Goal: Information Seeking & Learning: Learn about a topic

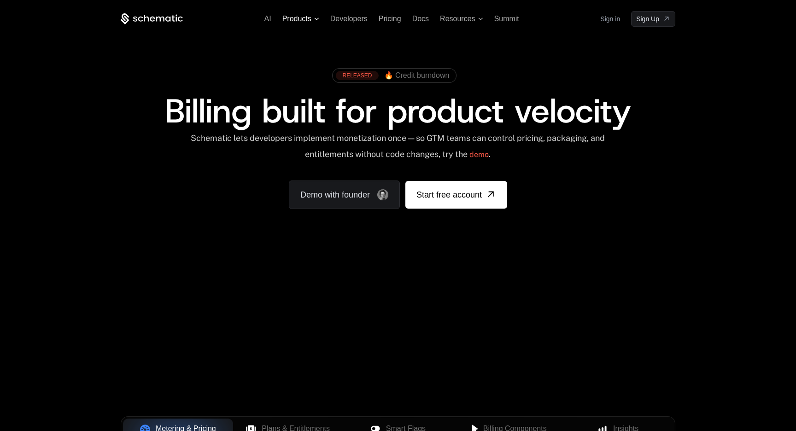
click at [317, 18] on icon at bounding box center [316, 19] width 5 height 3
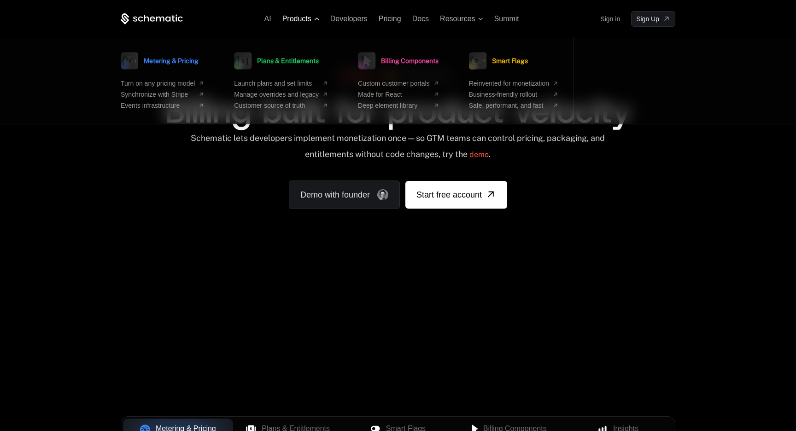
click at [317, 18] on icon at bounding box center [316, 19] width 5 height 3
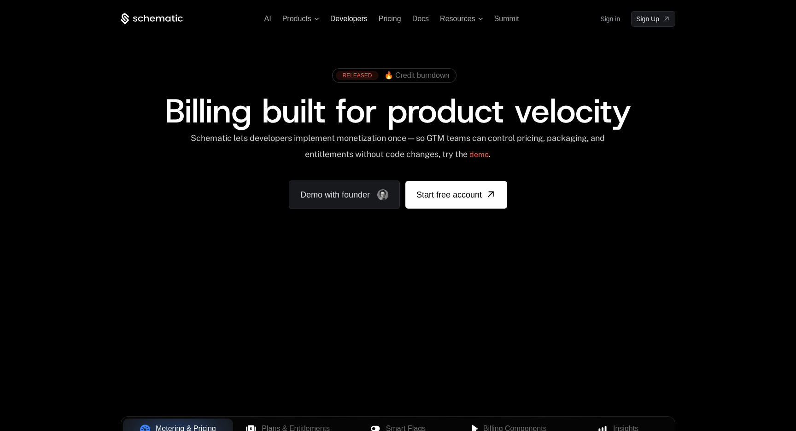
click at [355, 19] on span "Developers" at bounding box center [348, 19] width 37 height 8
click at [669, 116] on div "Billing built for product velocity" at bounding box center [398, 110] width 555 height 33
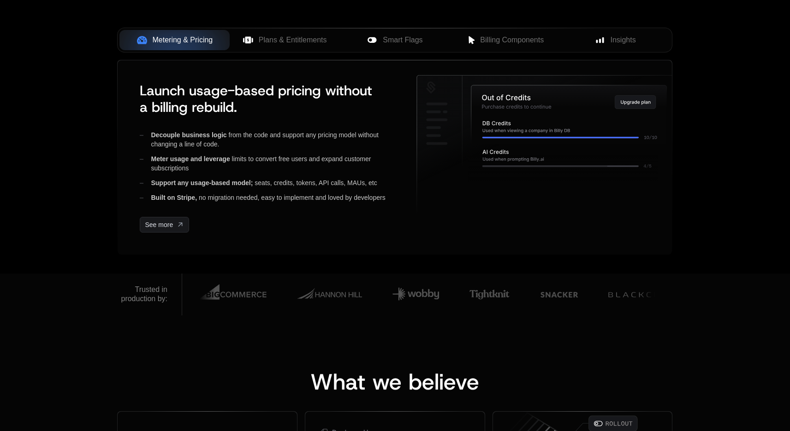
scroll to position [355, 0]
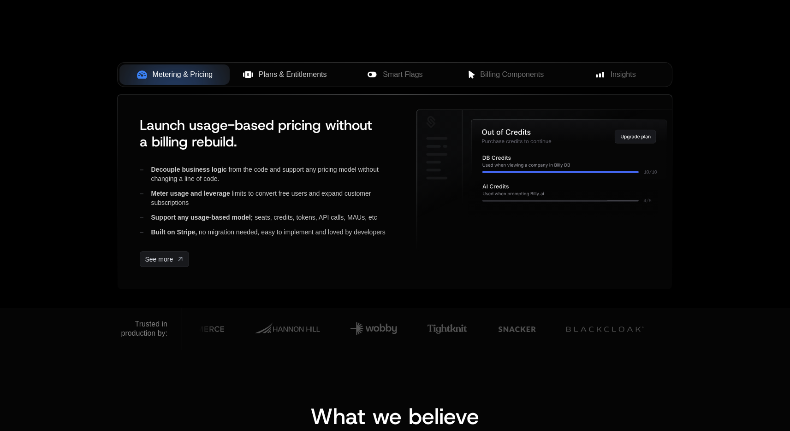
click at [312, 71] on span "Plans & Entitlements" at bounding box center [293, 74] width 68 height 11
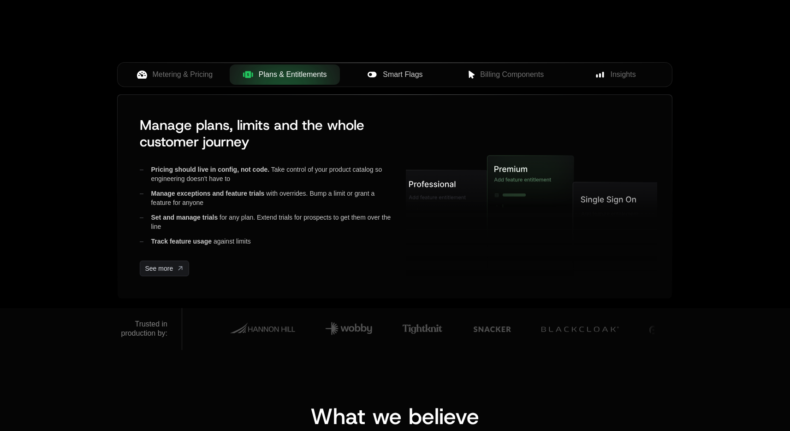
click at [407, 72] on span "Smart Flags" at bounding box center [403, 74] width 40 height 11
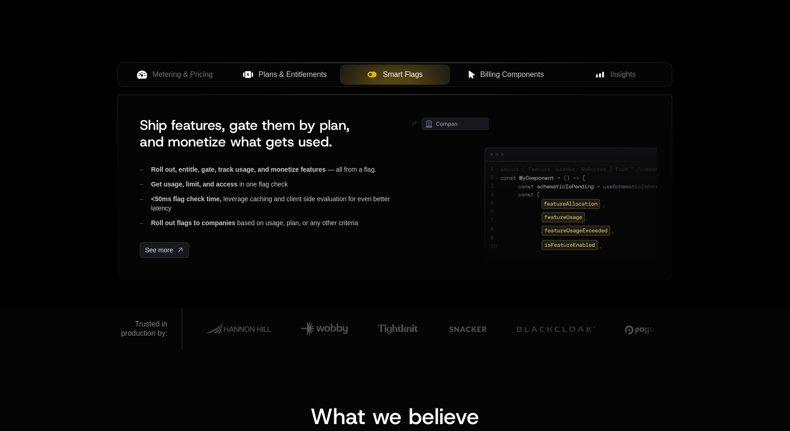
click at [504, 71] on span "Billing Components" at bounding box center [512, 74] width 64 height 11
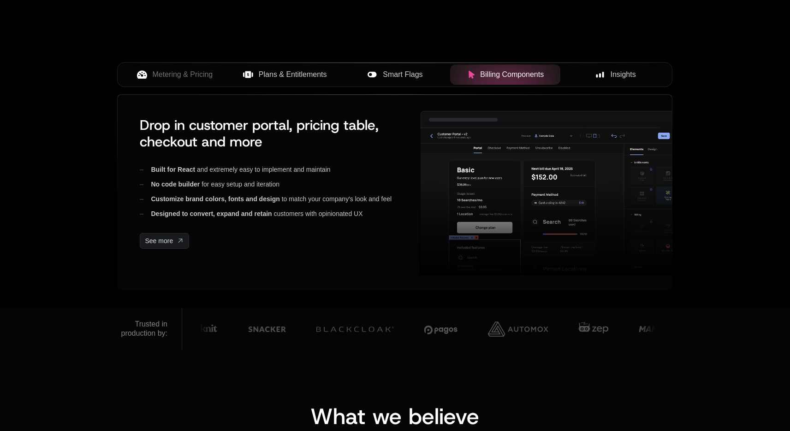
click at [629, 74] on span "Insights" at bounding box center [622, 74] width 25 height 11
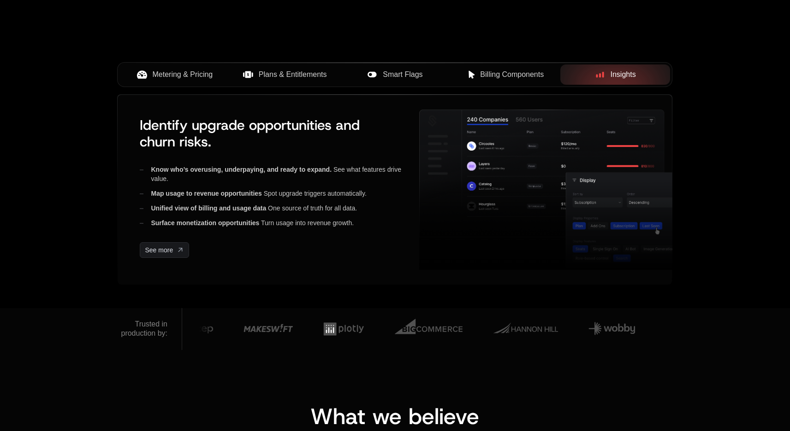
scroll to position [364, 0]
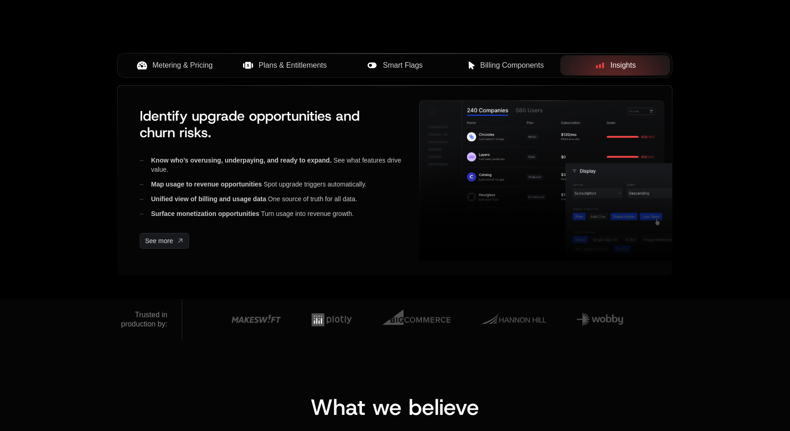
click at [193, 64] on span "Metering & Pricing" at bounding box center [183, 65] width 60 height 11
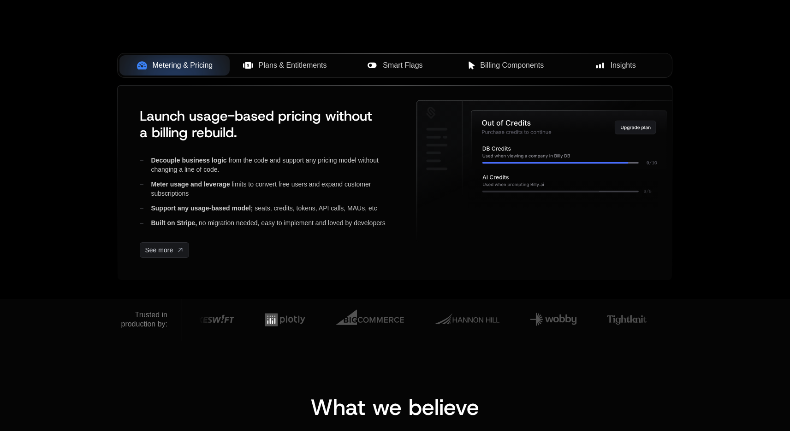
click at [288, 65] on span "Plans & Entitlements" at bounding box center [293, 65] width 68 height 11
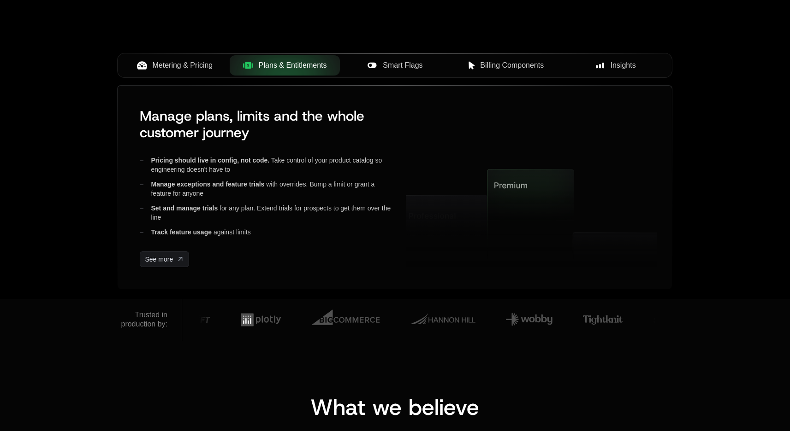
click at [394, 66] on span "Smart Flags" at bounding box center [403, 65] width 40 height 11
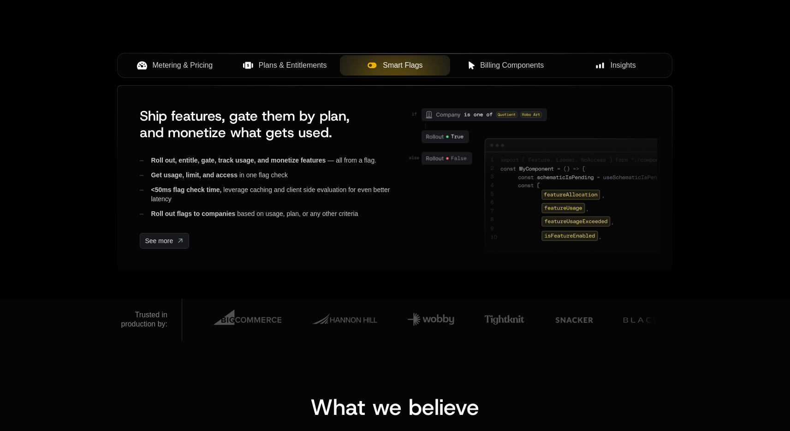
click at [497, 65] on span "Billing Components" at bounding box center [512, 65] width 64 height 11
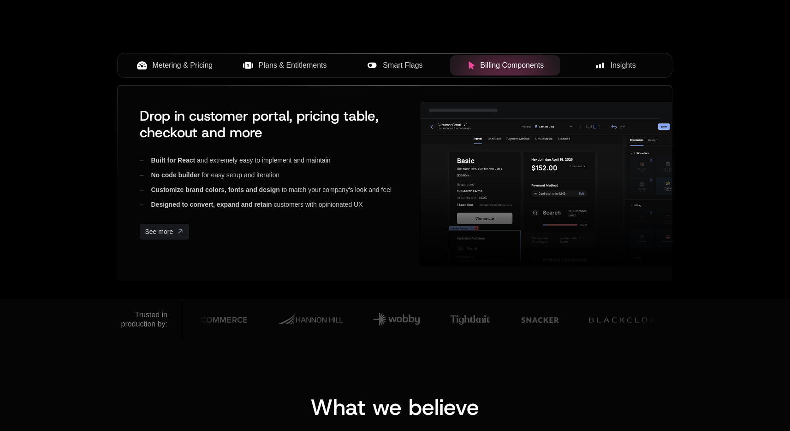
click at [617, 68] on span "Insights" at bounding box center [622, 65] width 25 height 11
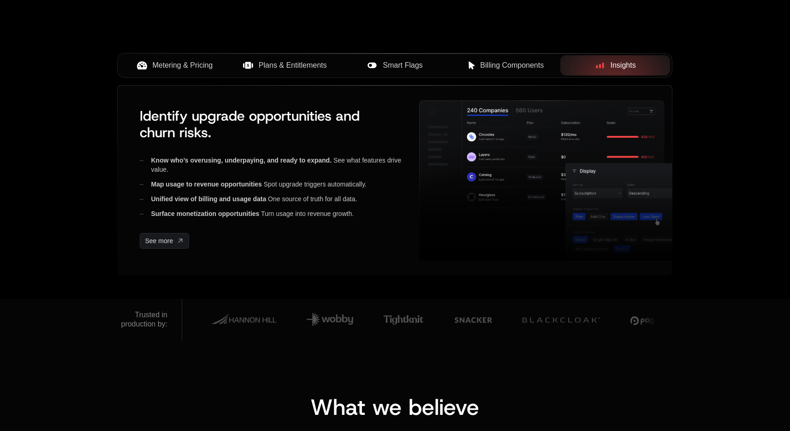
click at [184, 61] on span "Metering & Pricing" at bounding box center [183, 65] width 60 height 11
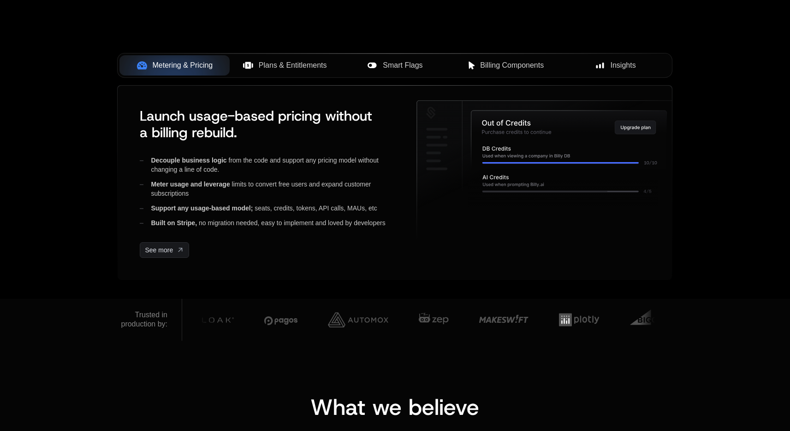
click at [285, 68] on span "Plans & Entitlements" at bounding box center [293, 65] width 68 height 11
